Goal: Task Accomplishment & Management: Manage account settings

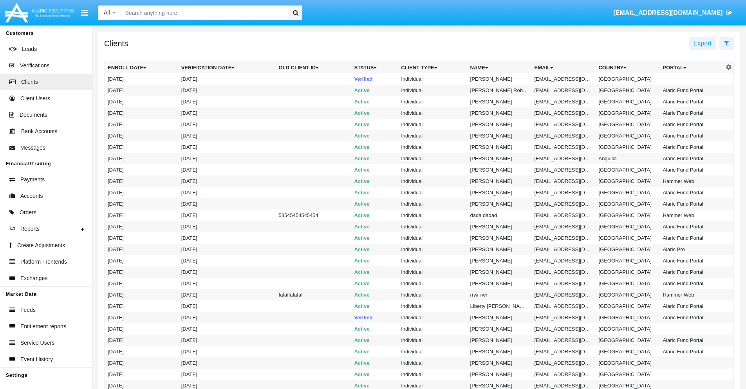
click at [726, 43] on icon at bounding box center [726, 43] width 5 height 6
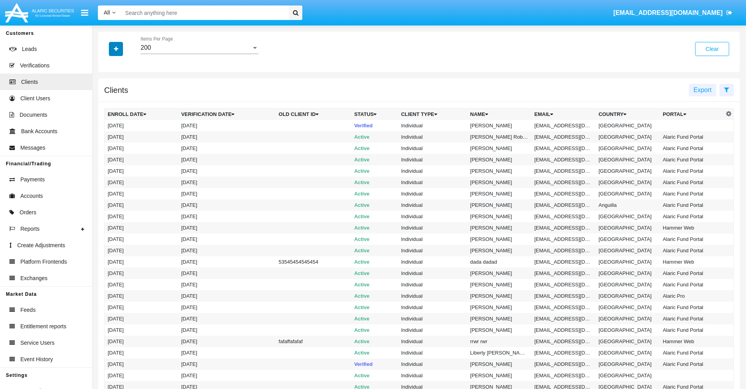
click at [116, 49] on icon "button" at bounding box center [116, 48] width 4 height 5
click at [122, 133] on span "Email" at bounding box center [122, 132] width 16 height 9
click at [108, 136] on input "Email" at bounding box center [107, 136] width 0 height 0
checkbox input "true"
click at [116, 49] on icon "button" at bounding box center [116, 48] width 4 height 5
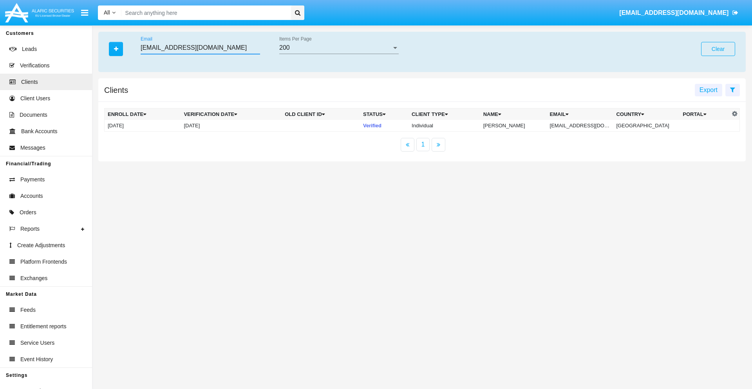
type input "sqj5msov@0pq.7xgipv.tw"
click at [585, 125] on td "sqj5msov@0pq.7xgipv.tw" at bounding box center [580, 126] width 67 height 12
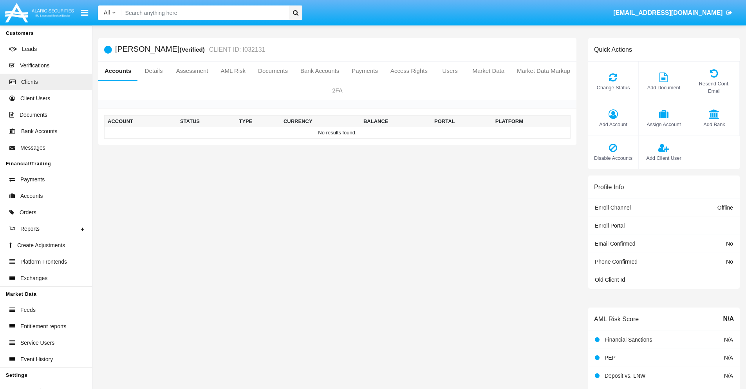
click at [613, 124] on span "Add Account" at bounding box center [613, 124] width 42 height 7
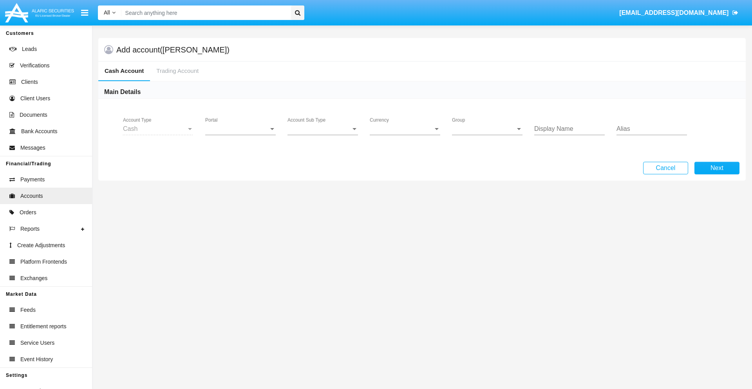
click at [240, 129] on span "Portal" at bounding box center [236, 128] width 63 height 7
click at [241, 191] on span "Alaric Pro" at bounding box center [241, 191] width 72 height 19
click at [323, 129] on span "Account Sub Type" at bounding box center [318, 128] width 63 height 7
click at [323, 135] on span "Trading Cash" at bounding box center [322, 134] width 70 height 19
click at [487, 129] on span "Group" at bounding box center [483, 128] width 63 height 7
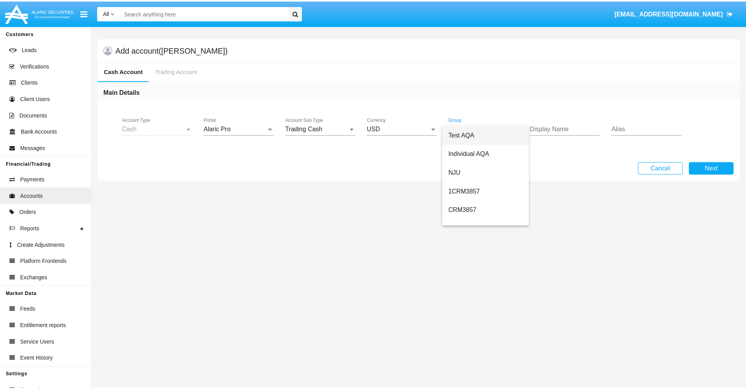
scroll to position [351, 0]
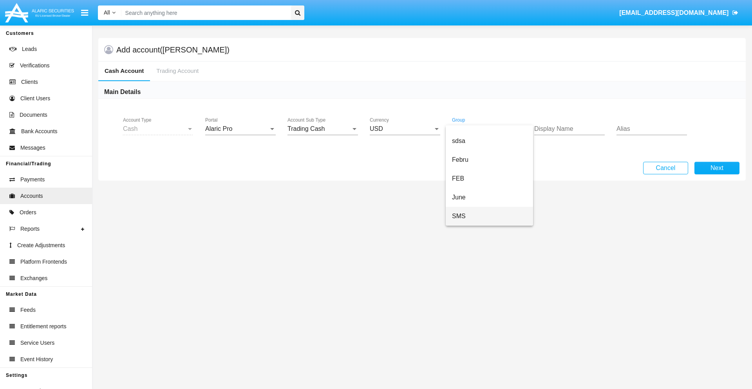
click at [489, 216] on span "SMS" at bounding box center [489, 216] width 75 height 19
type input "violet"
type input "indigo"
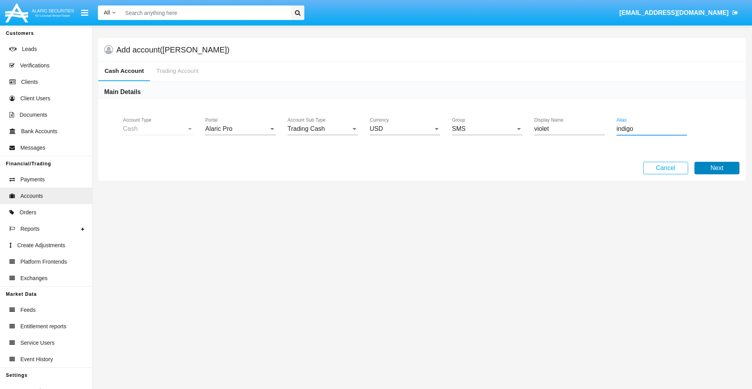
click at [717, 168] on button "Next" at bounding box center [716, 168] width 45 height 13
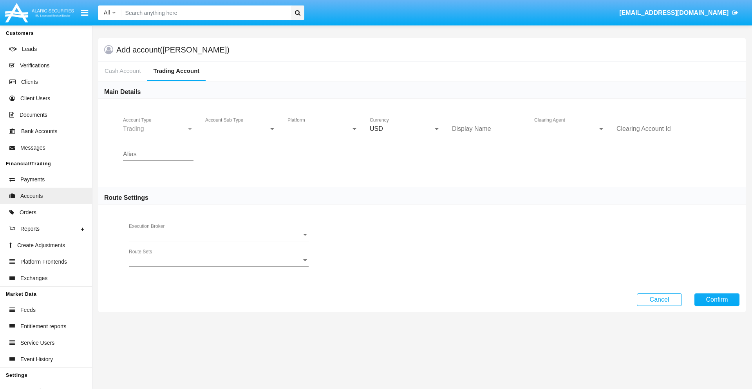
click at [240, 129] on span "Account Sub Type" at bounding box center [236, 128] width 63 height 7
click at [240, 135] on span "Trading" at bounding box center [240, 134] width 70 height 19
click at [323, 129] on span "Platform" at bounding box center [318, 128] width 63 height 7
click at [323, 135] on span "Hammer Lite" at bounding box center [322, 134] width 70 height 19
click at [569, 129] on span "Clearing Agent" at bounding box center [565, 128] width 63 height 7
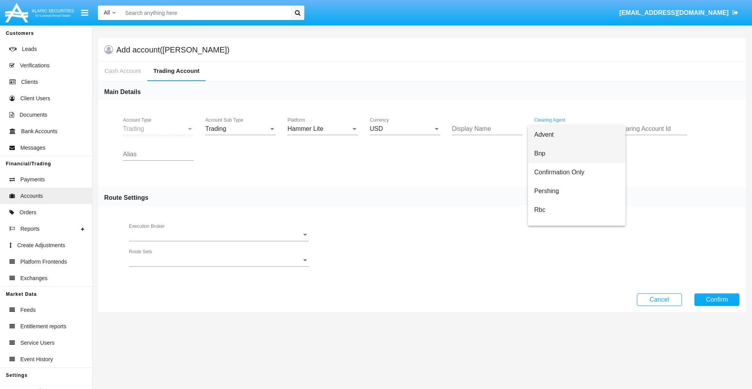
click at [576, 154] on span "Bnp" at bounding box center [576, 153] width 85 height 19
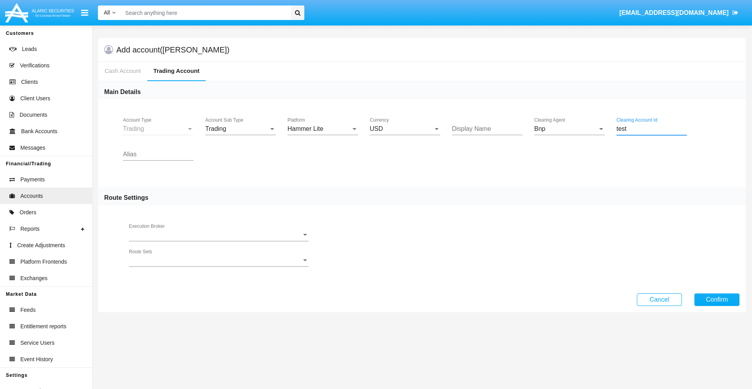
type input "test"
type input "pink"
type input "lime"
click at [717, 299] on button "Confirm" at bounding box center [716, 299] width 45 height 13
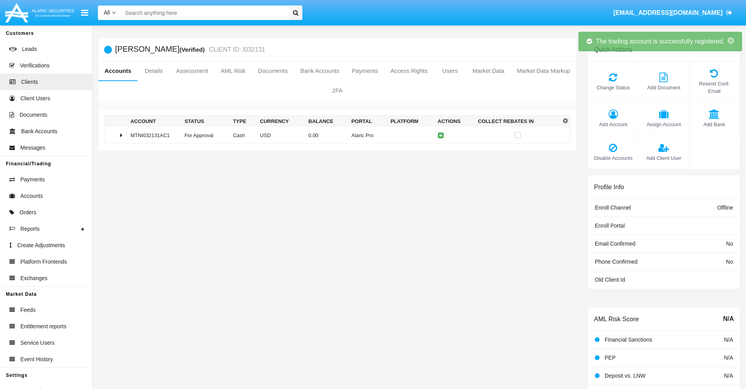
click at [334, 135] on td "0.00" at bounding box center [326, 135] width 43 height 17
click at [441, 135] on icon at bounding box center [443, 136] width 4 height 4
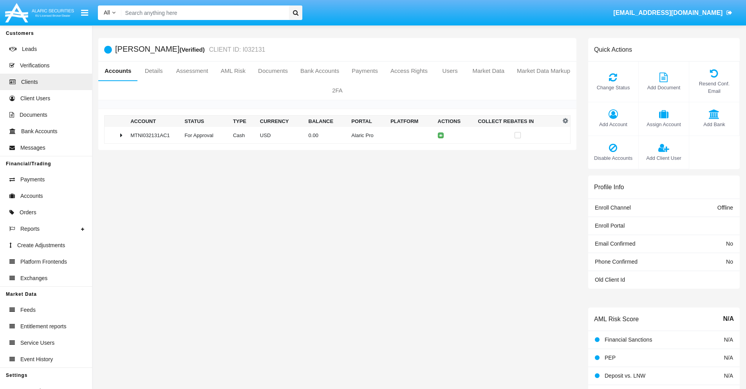
click at [334, 135] on td "0.00" at bounding box center [326, 135] width 43 height 17
click at [441, 152] on icon at bounding box center [443, 152] width 4 height 4
